Goal: Go to known website: Access a specific website the user already knows

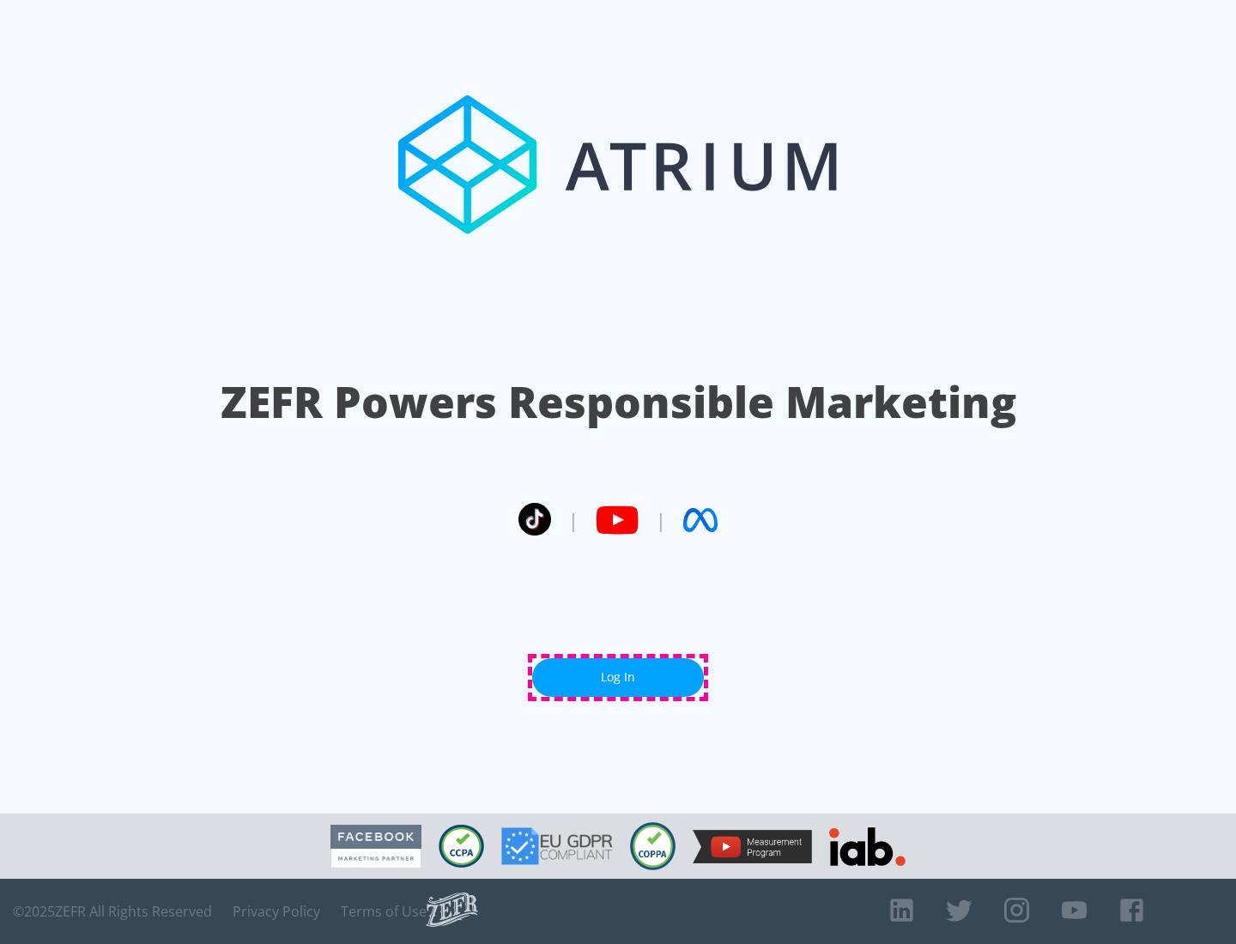
click at [618, 677] on link "Log In" at bounding box center [618, 677] width 172 height 39
